Goal: Task Accomplishment & Management: Manage account settings

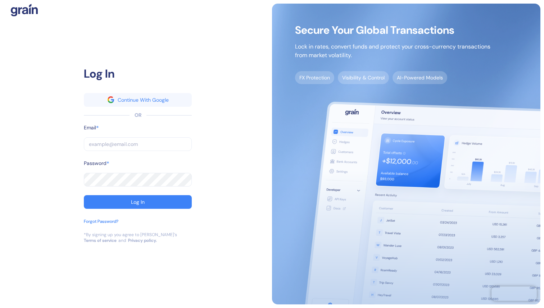
click at [149, 145] on input "text" at bounding box center [138, 144] width 108 height 14
type input "a"
type input "av"
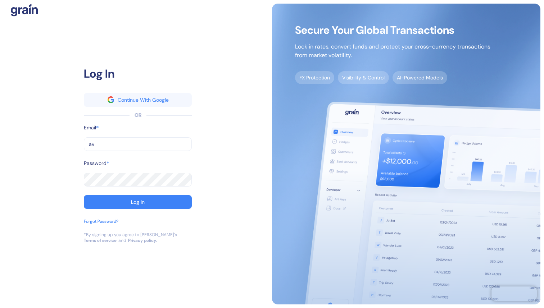
type input "[EMAIL_ADDRESS][DOMAIN_NAME]"
click at [84, 195] on button "Log In" at bounding box center [138, 202] width 108 height 14
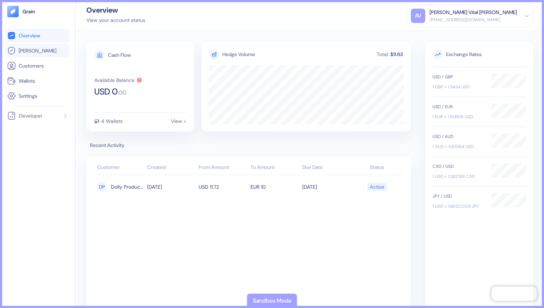
click at [44, 49] on link "[PERSON_NAME]" at bounding box center [37, 50] width 61 height 9
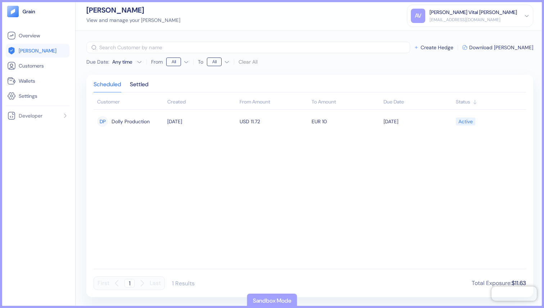
click at [259, 302] on div "Sandbox Mode" at bounding box center [272, 301] width 39 height 9
click at [40, 113] on span "Developer" at bounding box center [31, 115] width 24 height 7
click at [42, 93] on link "Settings" at bounding box center [37, 96] width 61 height 9
